Goal: Task Accomplishment & Management: Complete application form

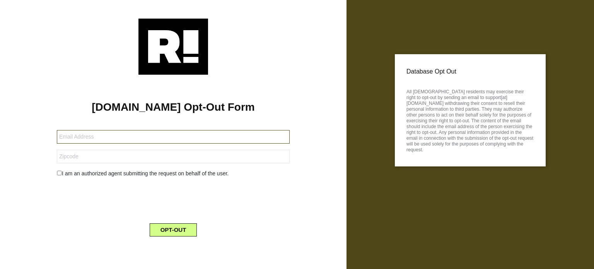
click at [223, 141] on input "text" at bounding box center [173, 137] width 233 height 14
click at [201, 135] on input "text" at bounding box center [173, 137] width 233 height 14
paste input "[EMAIL_ADDRESS][DOMAIN_NAME]"
type input "[EMAIL_ADDRESS][DOMAIN_NAME]"
click at [104, 173] on div "I am an authorized agent submitting the request on behalf of the user." at bounding box center [173, 173] width 244 height 8
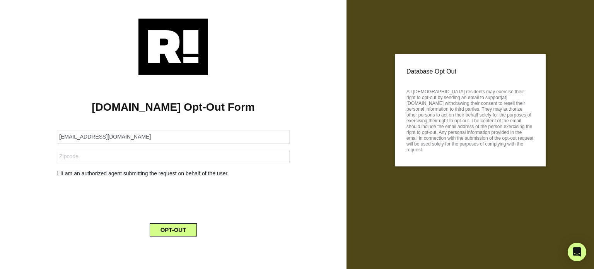
click at [59, 173] on input "checkbox" at bounding box center [59, 172] width 5 height 5
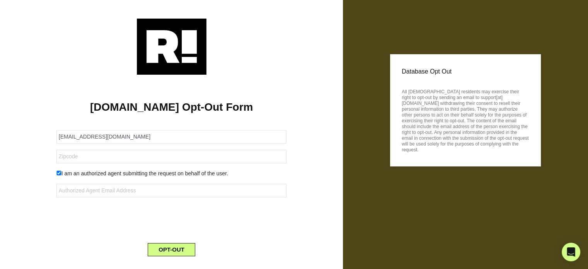
click at [58, 174] on input "checkbox" at bounding box center [58, 172] width 5 height 5
checkbox input "false"
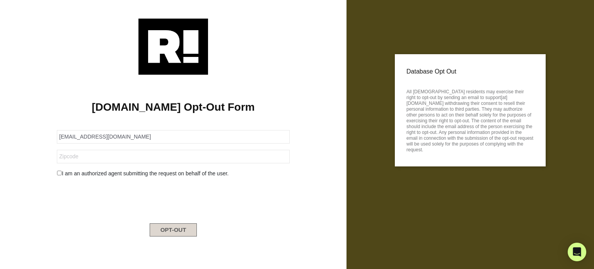
click at [176, 230] on button "OPT-OUT" at bounding box center [174, 229] width 48 height 13
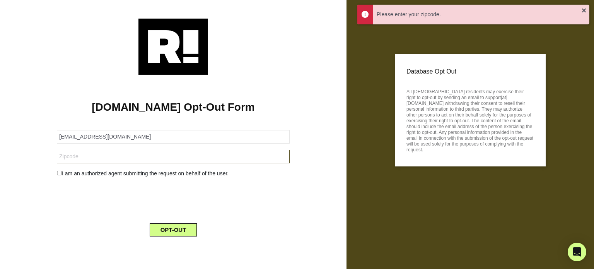
click at [195, 153] on input "text" at bounding box center [173, 157] width 233 height 14
click at [131, 136] on input "[EMAIL_ADDRESS][DOMAIN_NAME]" at bounding box center [173, 137] width 233 height 14
